Goal: Task Accomplishment & Management: Use online tool/utility

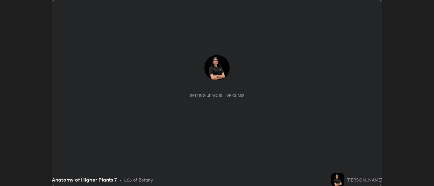
scroll to position [186, 434]
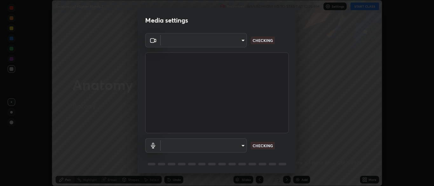
click at [224, 37] on body "Erase all Anatomy of Higher Plants 7 Recording WAS SCHEDULED TO START AT 12:25 …" at bounding box center [217, 93] width 434 height 186
type input "34e31713075c762eaf549acf7f79ea8c82e7b285c8b1d47eb74ddb9ef0427e79"
type input "a51cd70dd5b072eb16381c70b122b1b6146e2395c754708df2d878bacbfa8082"
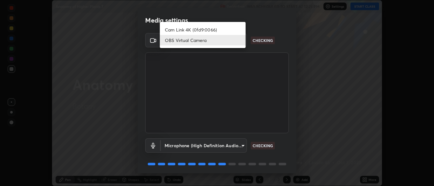
click at [210, 42] on li "OBS Virtual Camera" at bounding box center [203, 40] width 86 height 10
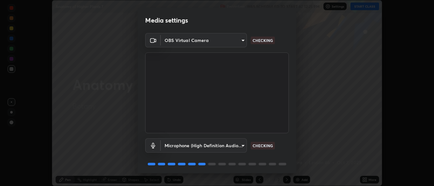
scroll to position [23, 0]
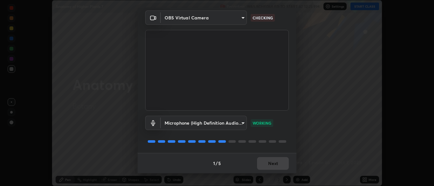
click at [277, 164] on div "1 / 5 Next" at bounding box center [217, 163] width 159 height 20
click at [276, 161] on button "Next" at bounding box center [273, 163] width 32 height 13
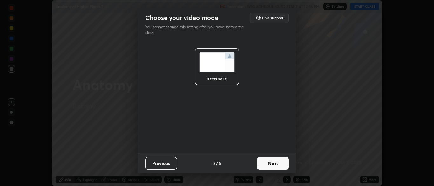
click at [277, 160] on button "Next" at bounding box center [273, 163] width 32 height 13
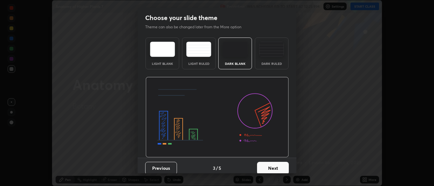
click at [281, 162] on button "Next" at bounding box center [273, 168] width 32 height 13
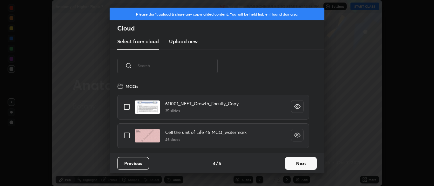
click at [203, 65] on input "text" at bounding box center [178, 65] width 80 height 27
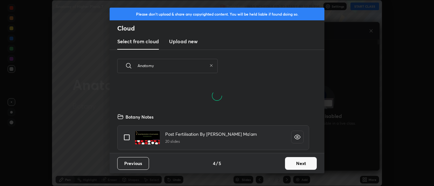
scroll to position [71, 204]
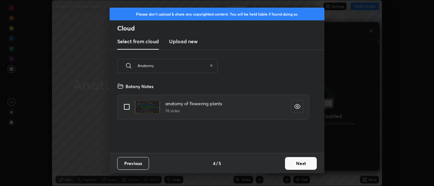
type input "Anatomy"
click at [125, 106] on input "grid" at bounding box center [126, 106] width 13 height 13
checkbox input "true"
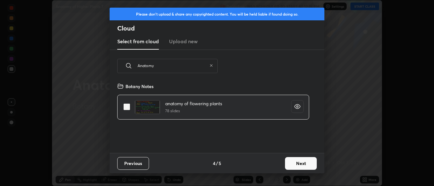
click at [306, 166] on button "Next" at bounding box center [301, 163] width 32 height 13
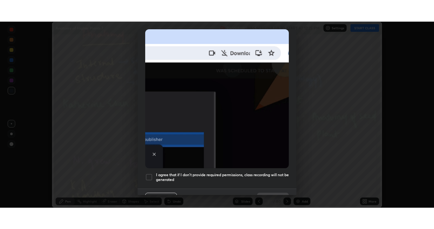
scroll to position [152, 0]
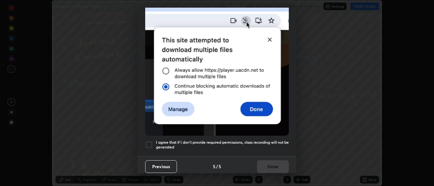
click at [145, 141] on div at bounding box center [149, 145] width 8 height 8
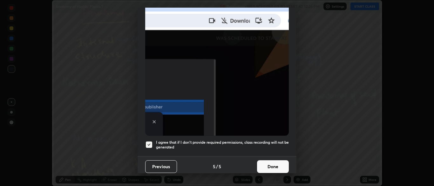
click at [276, 161] on button "Done" at bounding box center [273, 166] width 32 height 13
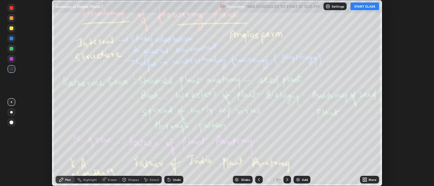
click at [364, 6] on button "START CLASS" at bounding box center [364, 7] width 29 height 8
click at [370, 177] on div "More" at bounding box center [369, 180] width 19 height 8
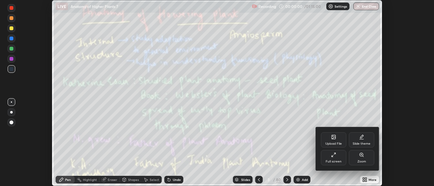
click at [335, 157] on icon at bounding box center [333, 154] width 5 height 5
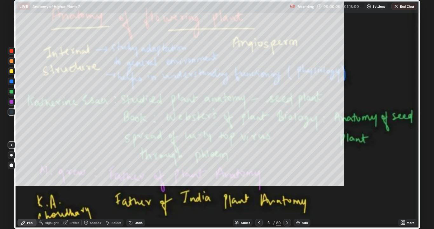
scroll to position [229, 434]
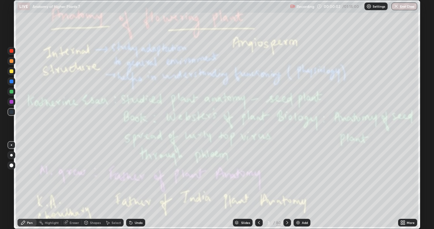
click at [280, 186] on div "80" at bounding box center [278, 222] width 5 height 6
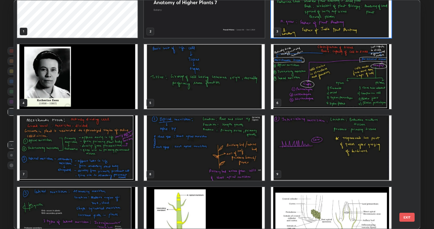
scroll to position [0, 0]
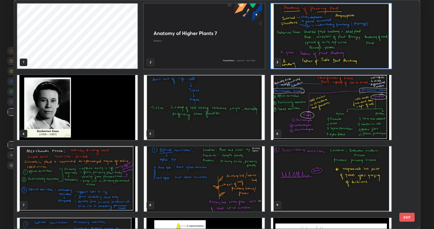
click at [354, 52] on img "grid" at bounding box center [331, 35] width 120 height 65
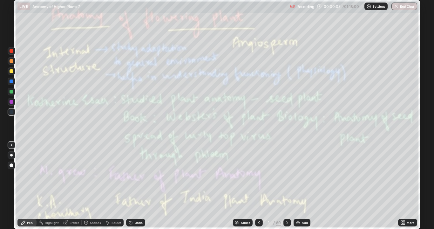
click at [354, 51] on img "grid" at bounding box center [331, 35] width 120 height 65
click at [357, 53] on img "grid" at bounding box center [331, 35] width 120 height 65
click at [15, 164] on div at bounding box center [12, 165] width 8 height 8
click at [8, 92] on div at bounding box center [12, 92] width 8 height 8
click at [285, 186] on icon at bounding box center [287, 222] width 5 height 5
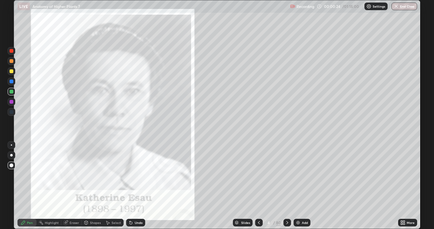
click at [286, 186] on icon at bounding box center [287, 222] width 5 height 5
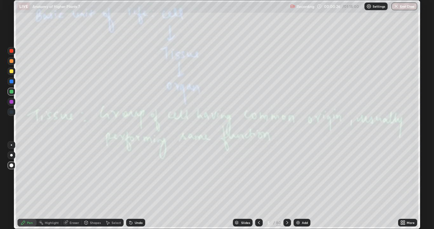
click at [286, 186] on icon at bounding box center [287, 222] width 2 height 3
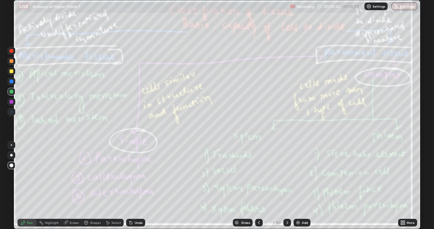
click at [287, 186] on icon at bounding box center [287, 222] width 5 height 5
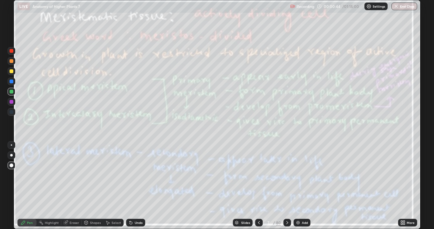
click at [287, 186] on icon at bounding box center [287, 222] width 5 height 5
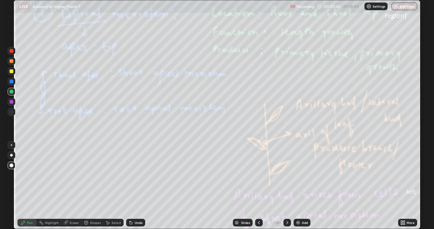
click at [283, 186] on div at bounding box center [287, 223] width 8 height 8
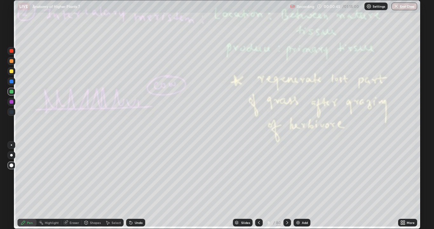
click at [283, 186] on div at bounding box center [287, 223] width 8 height 8
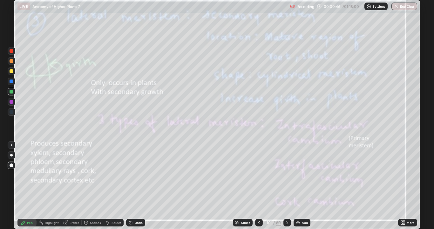
click at [285, 186] on icon at bounding box center [287, 222] width 5 height 5
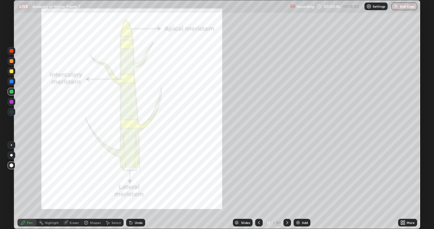
click at [284, 186] on div at bounding box center [287, 223] width 8 height 8
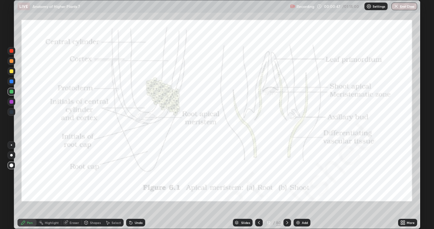
click at [284, 186] on div at bounding box center [287, 222] width 8 height 13
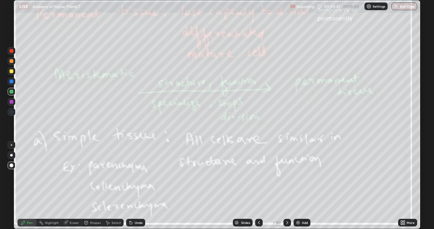
click at [285, 186] on div at bounding box center [287, 223] width 8 height 8
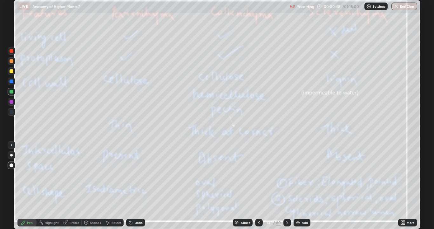
click at [285, 186] on icon at bounding box center [287, 222] width 5 height 5
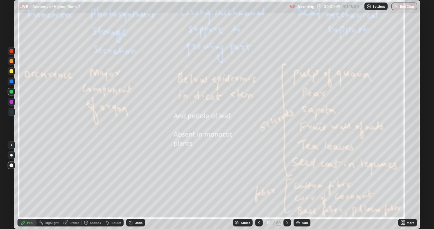
click at [258, 186] on icon at bounding box center [258, 222] width 5 height 5
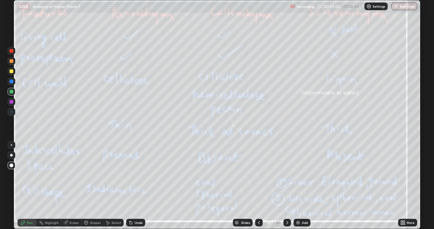
click at [286, 186] on icon at bounding box center [287, 222] width 5 height 5
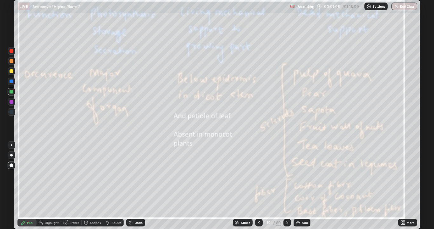
click at [287, 186] on icon at bounding box center [287, 222] width 5 height 5
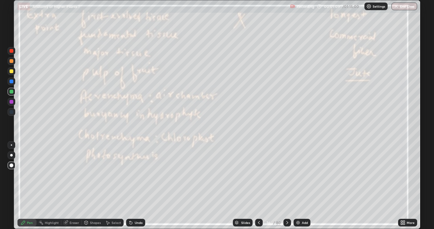
click at [286, 186] on icon at bounding box center [287, 222] width 2 height 3
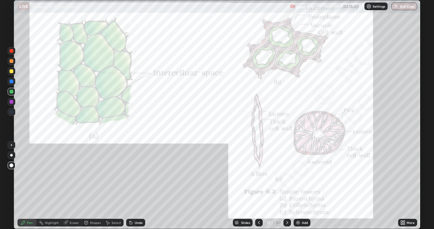
click at [286, 186] on icon at bounding box center [287, 222] width 5 height 5
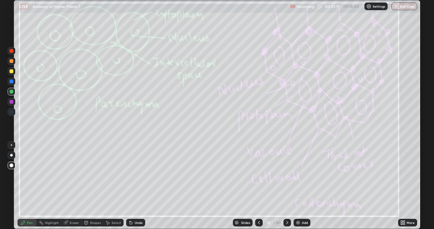
click at [286, 186] on icon at bounding box center [287, 222] width 5 height 5
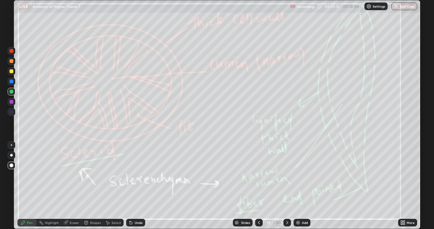
click at [286, 186] on icon at bounding box center [287, 222] width 5 height 5
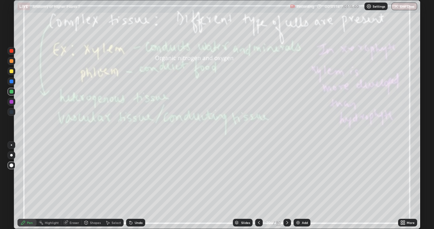
click at [288, 186] on icon at bounding box center [287, 222] width 5 height 5
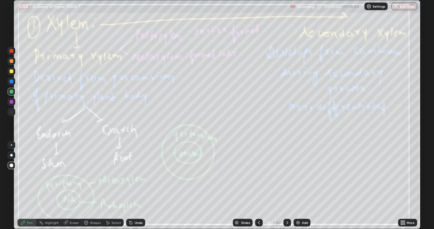
click at [287, 186] on icon at bounding box center [287, 222] width 2 height 3
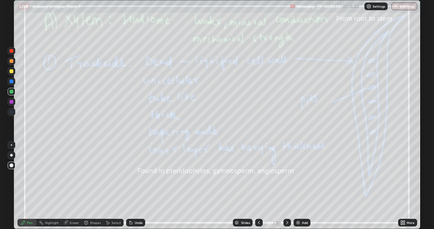
click at [287, 186] on div at bounding box center [287, 223] width 8 height 8
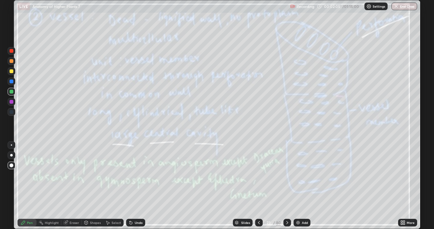
click at [285, 186] on icon at bounding box center [287, 222] width 5 height 5
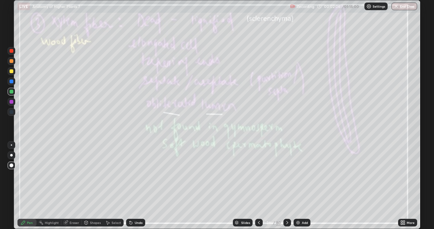
click at [284, 186] on div at bounding box center [287, 223] width 8 height 8
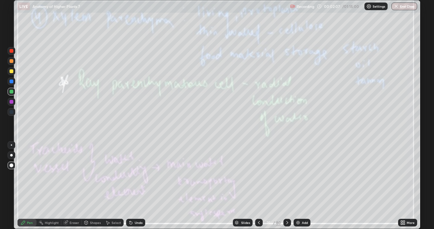
click at [287, 186] on icon at bounding box center [287, 222] width 5 height 5
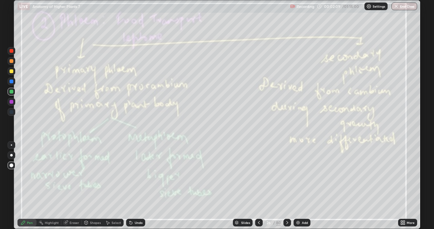
click at [286, 186] on div at bounding box center [287, 223] width 8 height 8
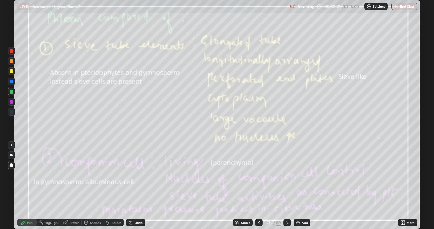
click at [285, 186] on div at bounding box center [287, 223] width 8 height 8
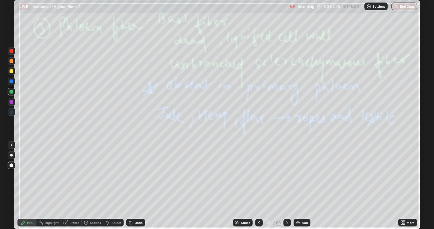
click at [286, 186] on div at bounding box center [287, 223] width 8 height 8
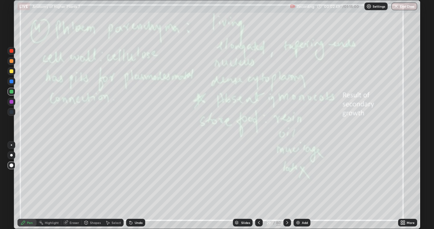
click at [287, 186] on div at bounding box center [287, 222] width 8 height 13
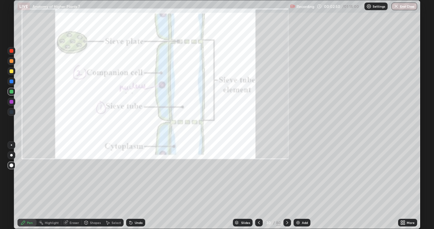
click at [287, 186] on icon at bounding box center [287, 222] width 5 height 5
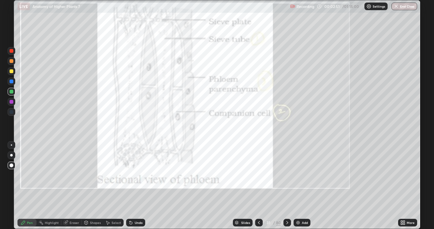
click at [287, 186] on icon at bounding box center [287, 222] width 5 height 5
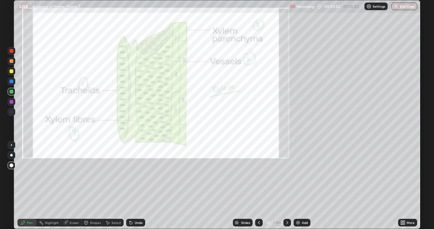
click at [286, 186] on icon at bounding box center [287, 222] width 5 height 5
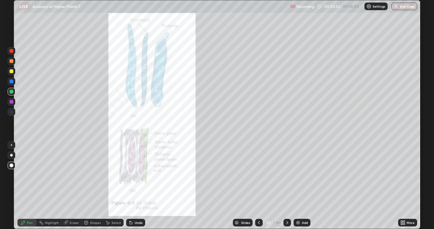
click at [287, 186] on icon at bounding box center [287, 222] width 5 height 5
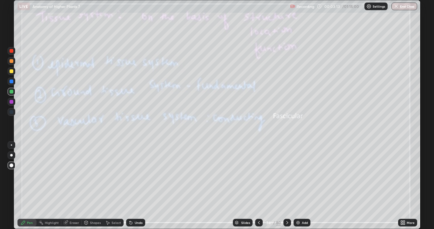
click at [347, 186] on div "Slides 34 / 80 Add" at bounding box center [271, 222] width 253 height 13
click at [288, 186] on div at bounding box center [287, 222] width 8 height 13
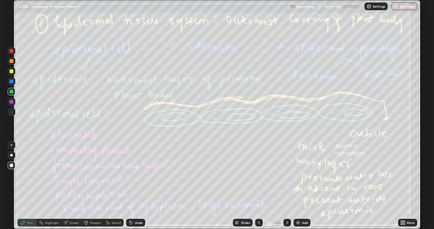
click at [287, 186] on icon at bounding box center [287, 222] width 5 height 5
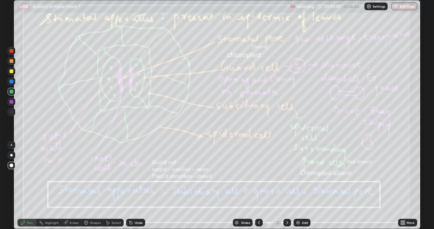
click at [287, 186] on icon at bounding box center [287, 222] width 5 height 5
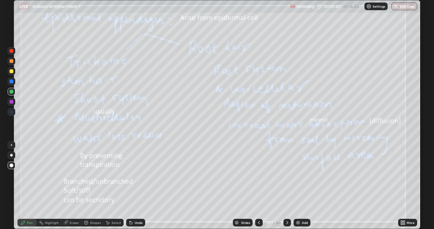
click at [287, 186] on icon at bounding box center [287, 222] width 5 height 5
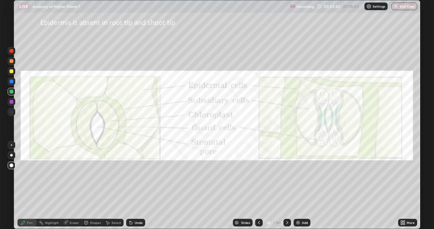
click at [287, 186] on icon at bounding box center [287, 222] width 5 height 5
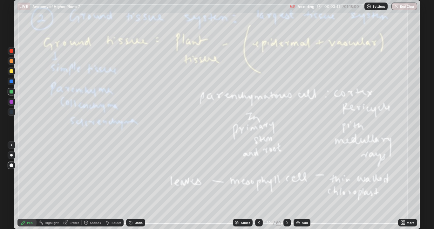
click at [287, 186] on icon at bounding box center [287, 222] width 5 height 5
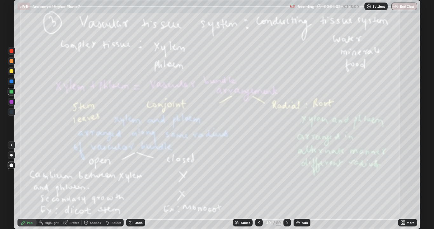
click at [286, 186] on icon at bounding box center [287, 222] width 5 height 5
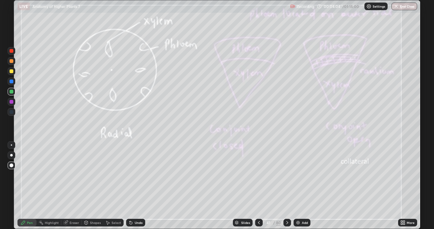
click at [287, 186] on icon at bounding box center [287, 222] width 5 height 5
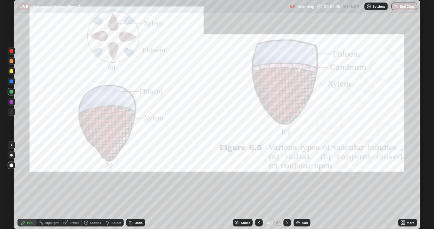
click at [286, 186] on icon at bounding box center [287, 222] width 5 height 5
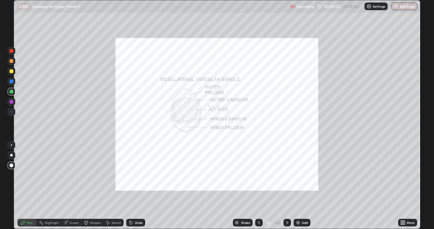
click at [286, 186] on icon at bounding box center [287, 222] width 5 height 5
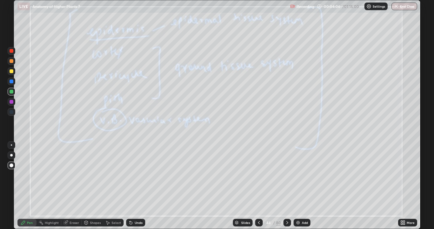
click at [286, 186] on icon at bounding box center [287, 222] width 5 height 5
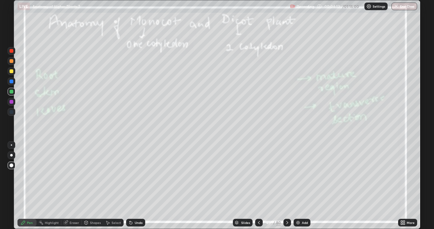
click at [276, 186] on div "80" at bounding box center [278, 222] width 5 height 6
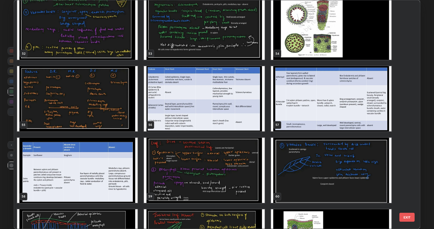
scroll to position [1222, 0]
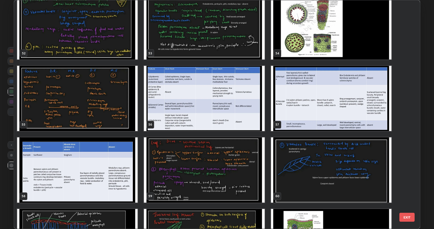
click at [255, 120] on img "grid" at bounding box center [204, 98] width 120 height 65
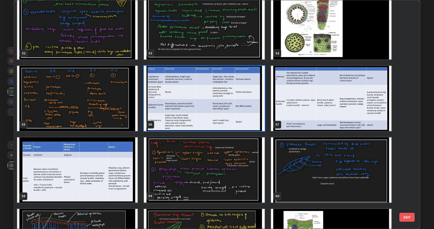
click at [254, 121] on img "grid" at bounding box center [204, 98] width 120 height 65
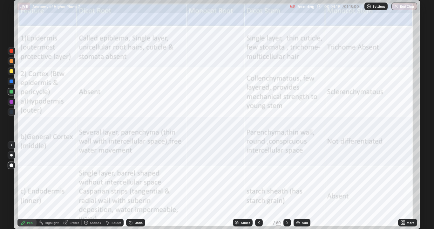
click at [257, 119] on img "grid" at bounding box center [204, 98] width 120 height 65
click at [290, 186] on div at bounding box center [287, 223] width 8 height 8
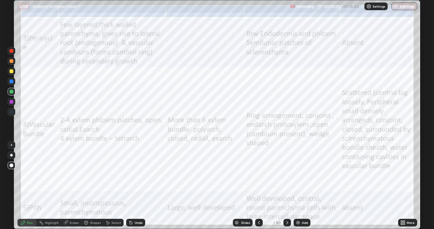
click at [290, 186] on div at bounding box center [287, 223] width 8 height 8
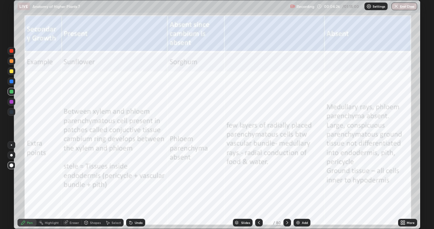
click at [290, 186] on div at bounding box center [287, 223] width 8 height 8
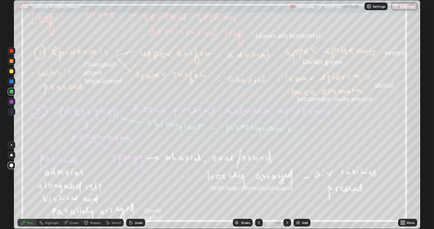
click at [277, 186] on div "80" at bounding box center [278, 222] width 5 height 6
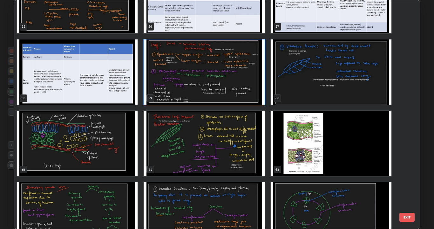
scroll to position [1319, 0]
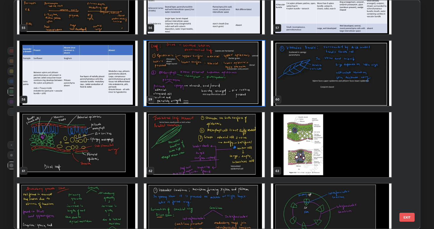
click at [251, 95] on img "grid" at bounding box center [204, 73] width 120 height 65
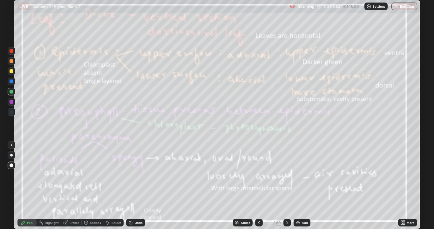
click at [253, 92] on img "grid" at bounding box center [204, 73] width 120 height 65
click at [286, 186] on div at bounding box center [287, 223] width 8 height 8
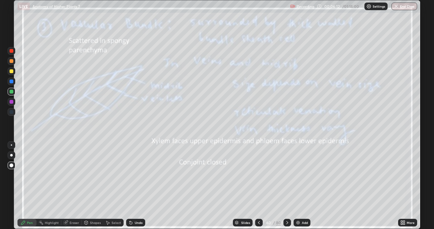
click at [256, 186] on icon at bounding box center [258, 222] width 5 height 5
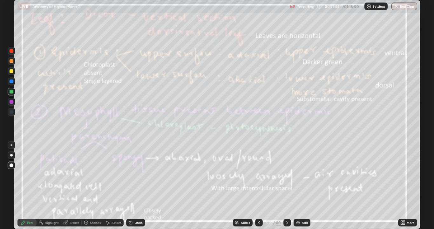
click at [287, 186] on icon at bounding box center [287, 222] width 5 height 5
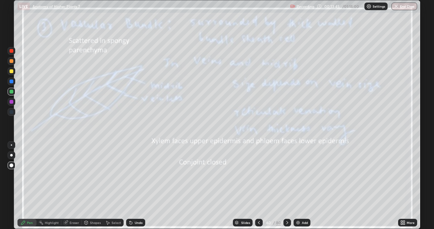
click at [285, 186] on icon at bounding box center [287, 222] width 5 height 5
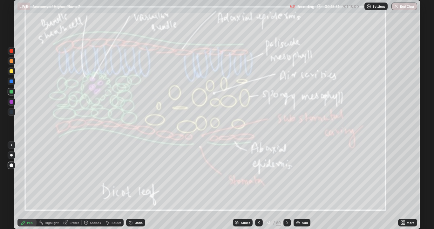
click at [287, 186] on icon at bounding box center [287, 222] width 5 height 5
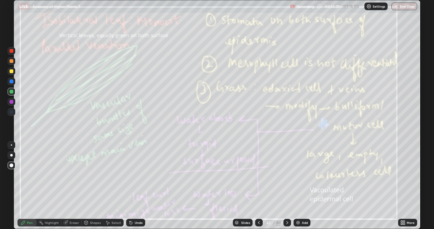
click at [287, 186] on icon at bounding box center [287, 222] width 5 height 5
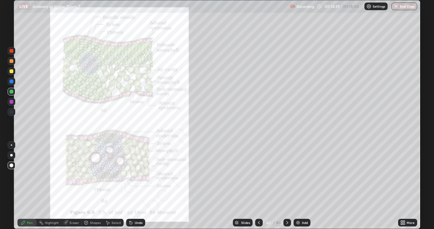
click at [287, 186] on icon at bounding box center [287, 222] width 5 height 5
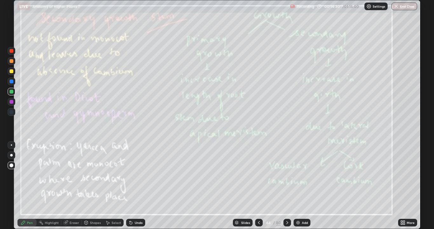
click at [261, 186] on div at bounding box center [259, 223] width 8 height 8
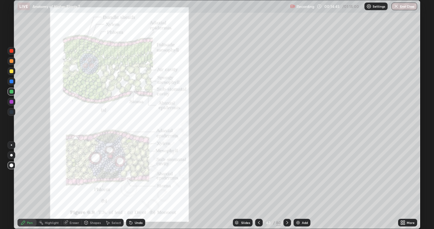
click at [286, 186] on icon at bounding box center [287, 222] width 5 height 5
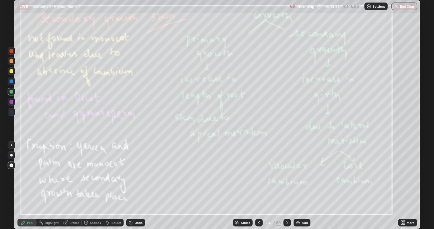
click at [258, 186] on icon at bounding box center [258, 222] width 5 height 5
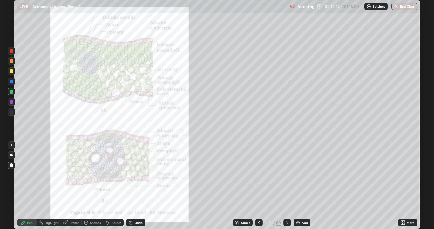
click at [258, 186] on icon at bounding box center [258, 222] width 5 height 5
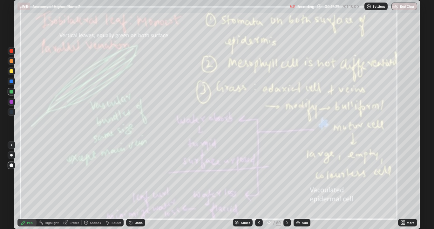
click at [286, 186] on icon at bounding box center [287, 222] width 5 height 5
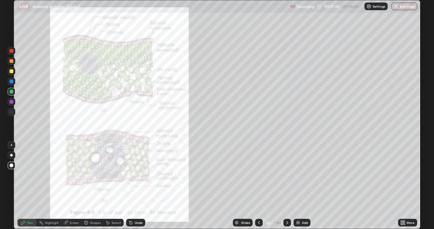
click at [287, 186] on icon at bounding box center [287, 222] width 5 height 5
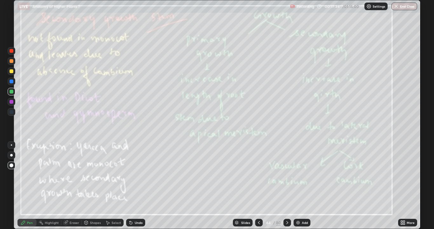
click at [287, 186] on icon at bounding box center [287, 222] width 5 height 5
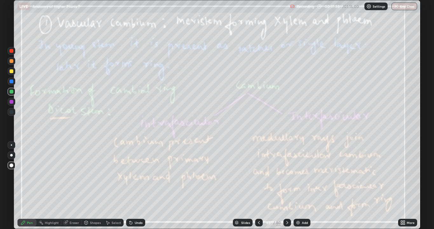
click at [287, 186] on icon at bounding box center [287, 222] width 5 height 5
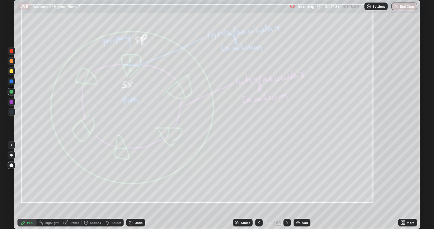
click at [287, 186] on icon at bounding box center [287, 222] width 5 height 5
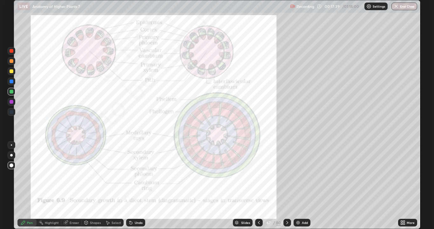
click at [287, 186] on icon at bounding box center [287, 222] width 5 height 5
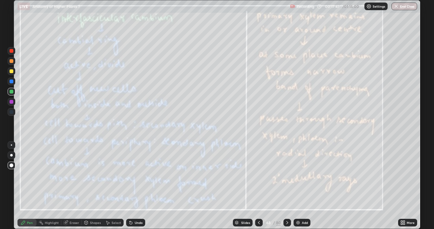
click at [287, 186] on icon at bounding box center [287, 222] width 5 height 5
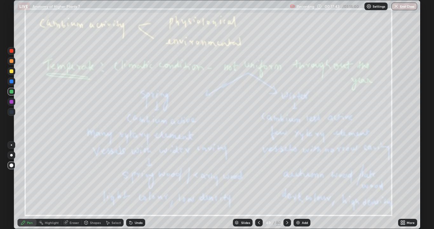
click at [258, 186] on icon at bounding box center [258, 222] width 5 height 5
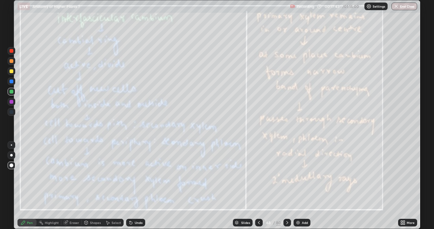
click at [259, 186] on icon at bounding box center [258, 222] width 5 height 5
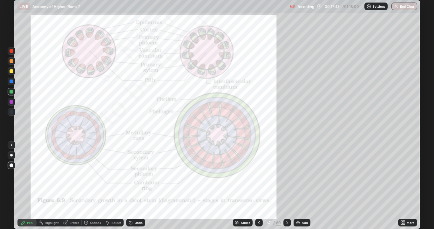
click at [259, 186] on icon at bounding box center [259, 222] width 2 height 3
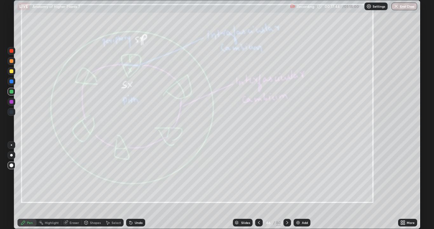
click at [259, 186] on icon at bounding box center [258, 222] width 5 height 5
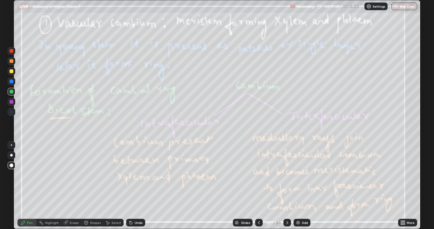
click at [259, 186] on icon at bounding box center [258, 222] width 5 height 5
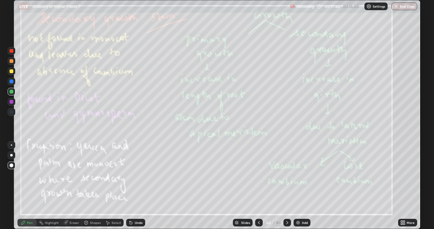
click at [259, 186] on icon at bounding box center [258, 222] width 5 height 5
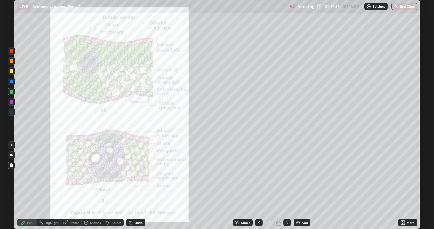
click at [258, 186] on icon at bounding box center [258, 222] width 5 height 5
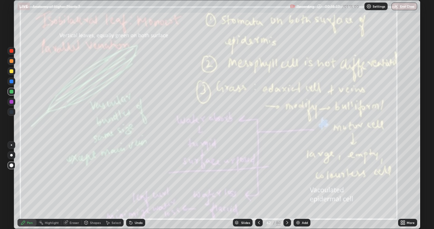
click at [278, 186] on div "80" at bounding box center [278, 222] width 5 height 6
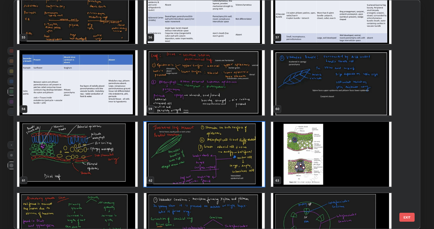
scroll to position [1327, 0]
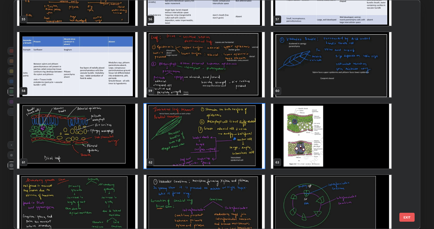
click at [350, 137] on img "grid" at bounding box center [331, 136] width 120 height 65
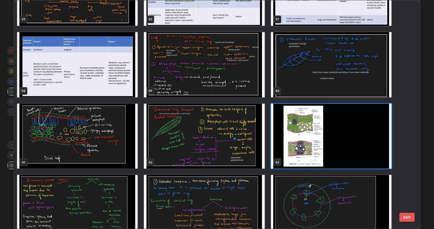
click at [352, 136] on img "grid" at bounding box center [331, 136] width 120 height 65
click at [354, 135] on img "grid" at bounding box center [331, 136] width 120 height 65
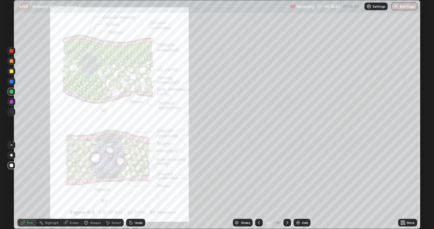
click at [404, 186] on icon at bounding box center [404, 221] width 2 height 2
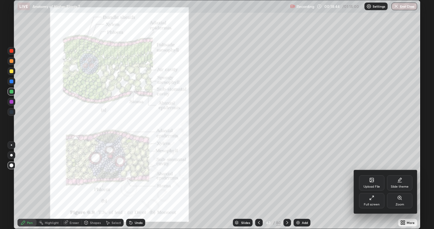
click at [398, 186] on div "Zoom" at bounding box center [399, 204] width 9 height 3
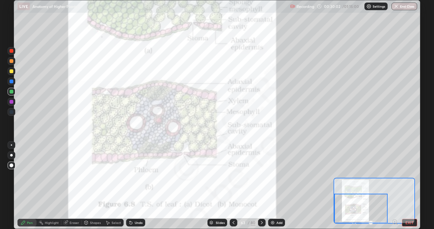
click at [78, 186] on div "Eraser" at bounding box center [71, 223] width 20 height 8
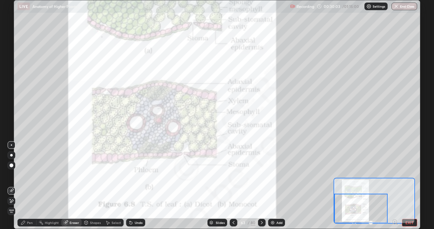
click at [11, 186] on span "Erase all" at bounding box center [11, 211] width 7 height 4
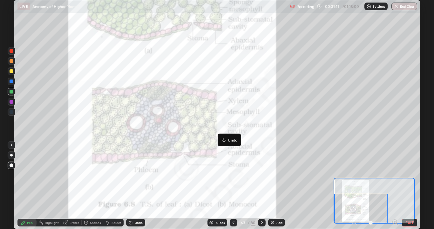
click at [233, 186] on icon at bounding box center [233, 222] width 5 height 5
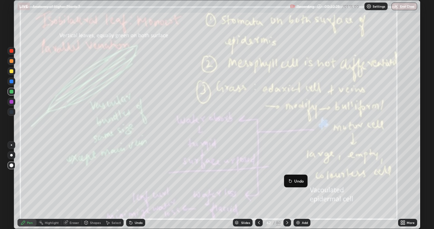
click at [307, 186] on div "Add" at bounding box center [305, 222] width 6 height 3
